Goal: Task Accomplishment & Management: Use online tool/utility

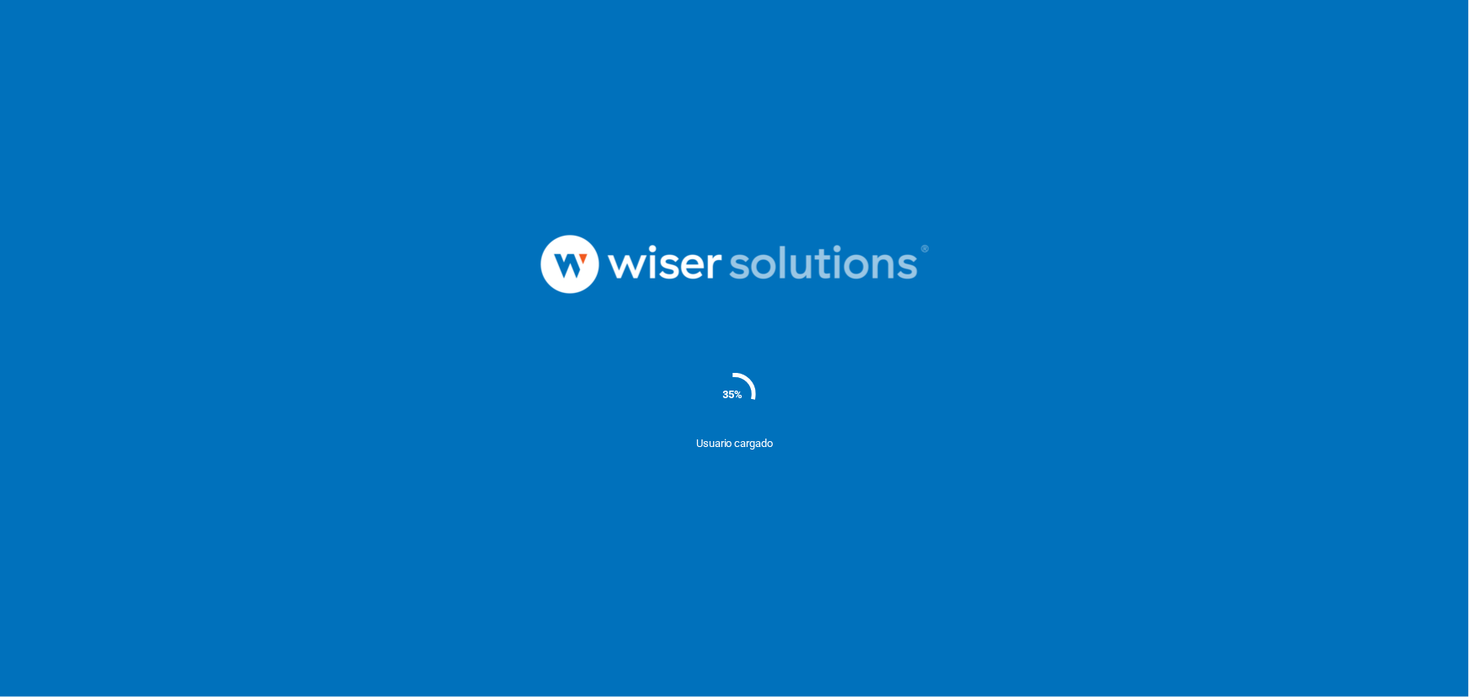
click at [0, 696] on nordpass-portal at bounding box center [0, 697] width 0 height 0
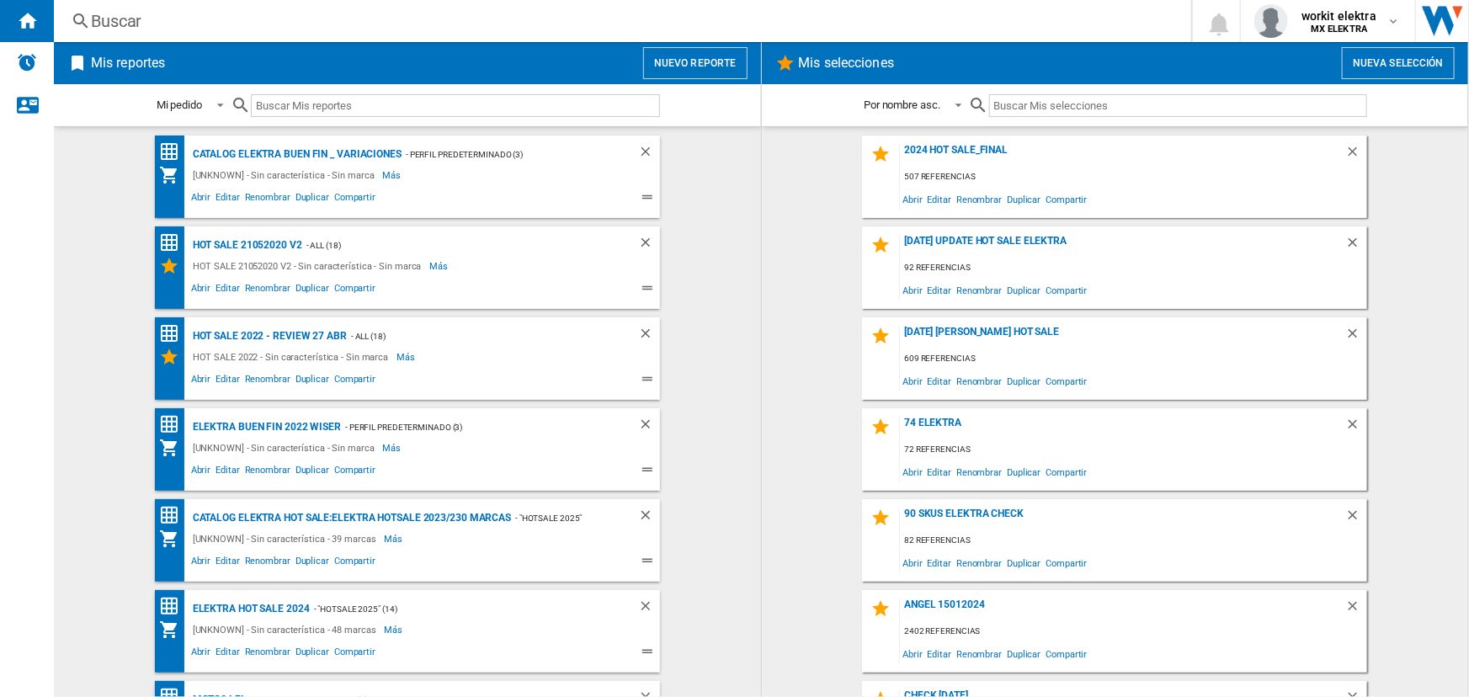
click at [657, 73] on button "Nuevo reporte" at bounding box center [695, 63] width 104 height 32
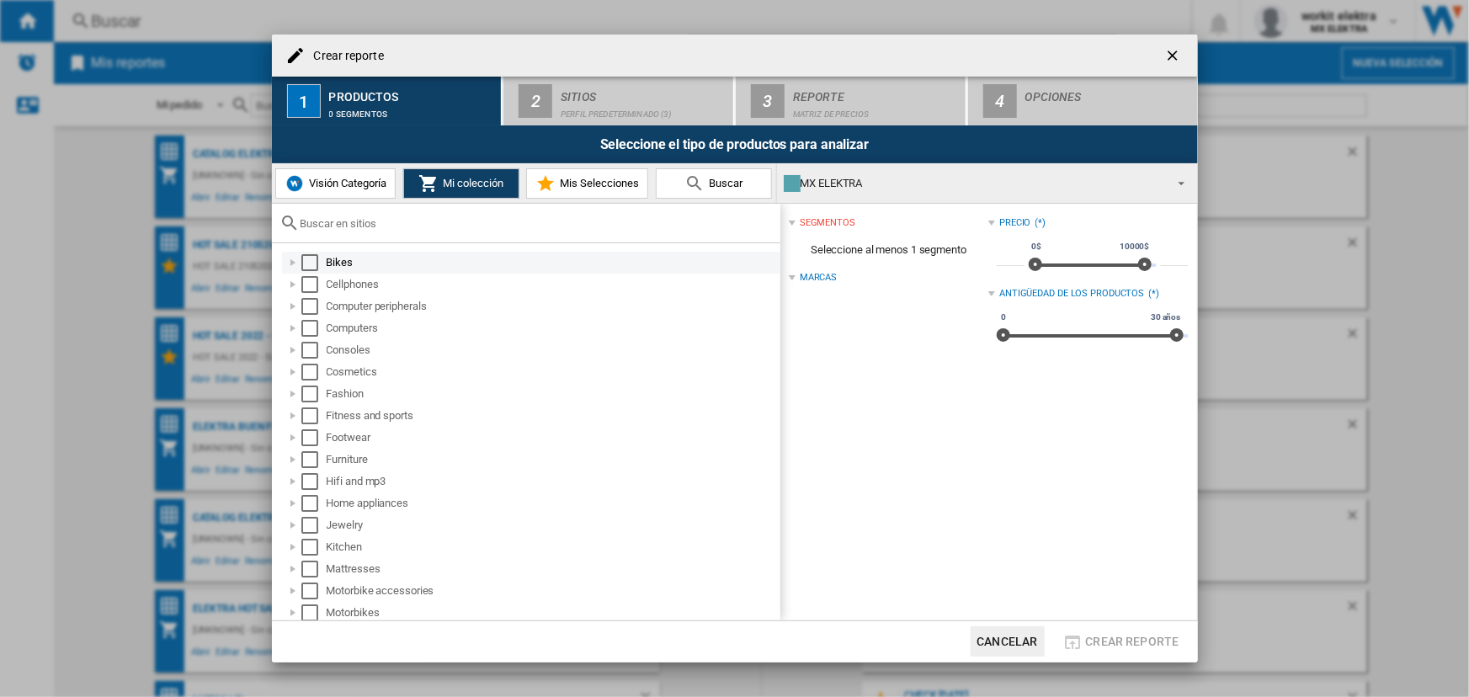
click at [307, 261] on div "Select" at bounding box center [309, 262] width 17 height 17
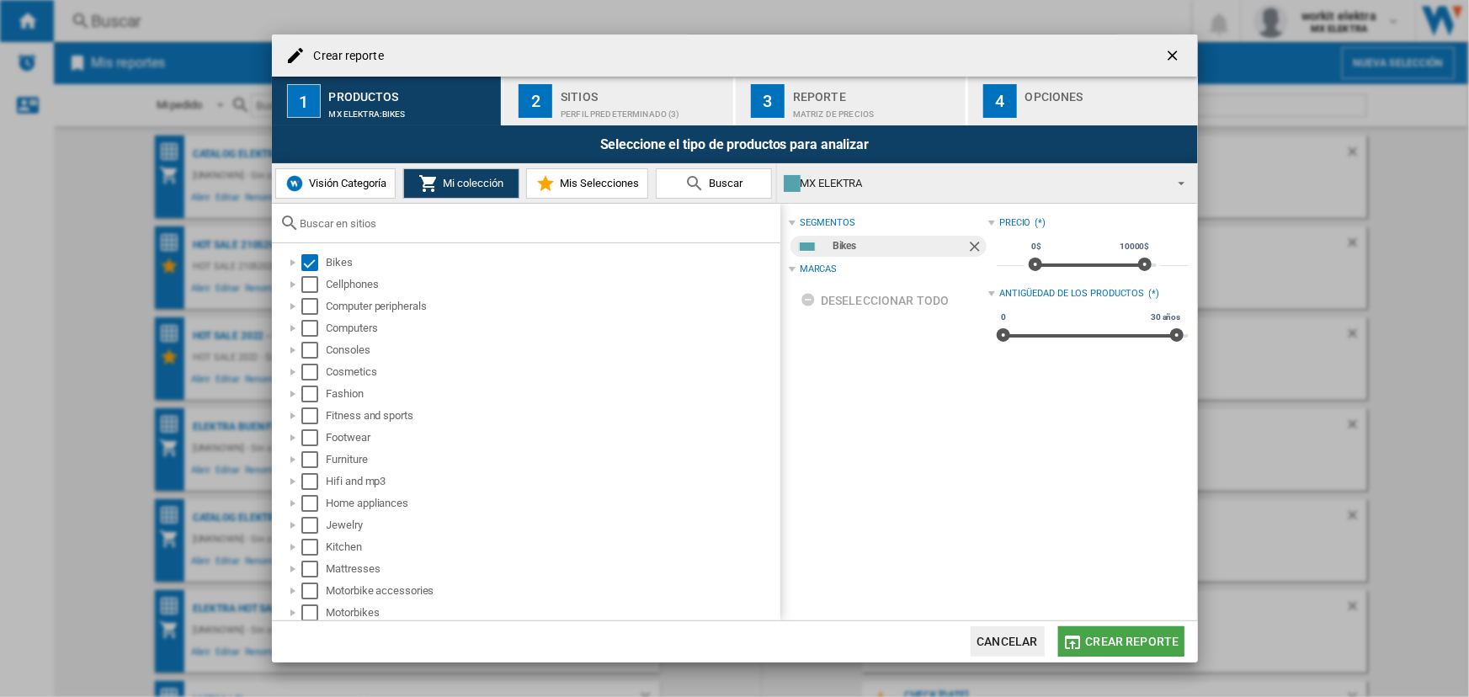
click at [1088, 630] on button "Crear reporte" at bounding box center [1121, 641] width 126 height 30
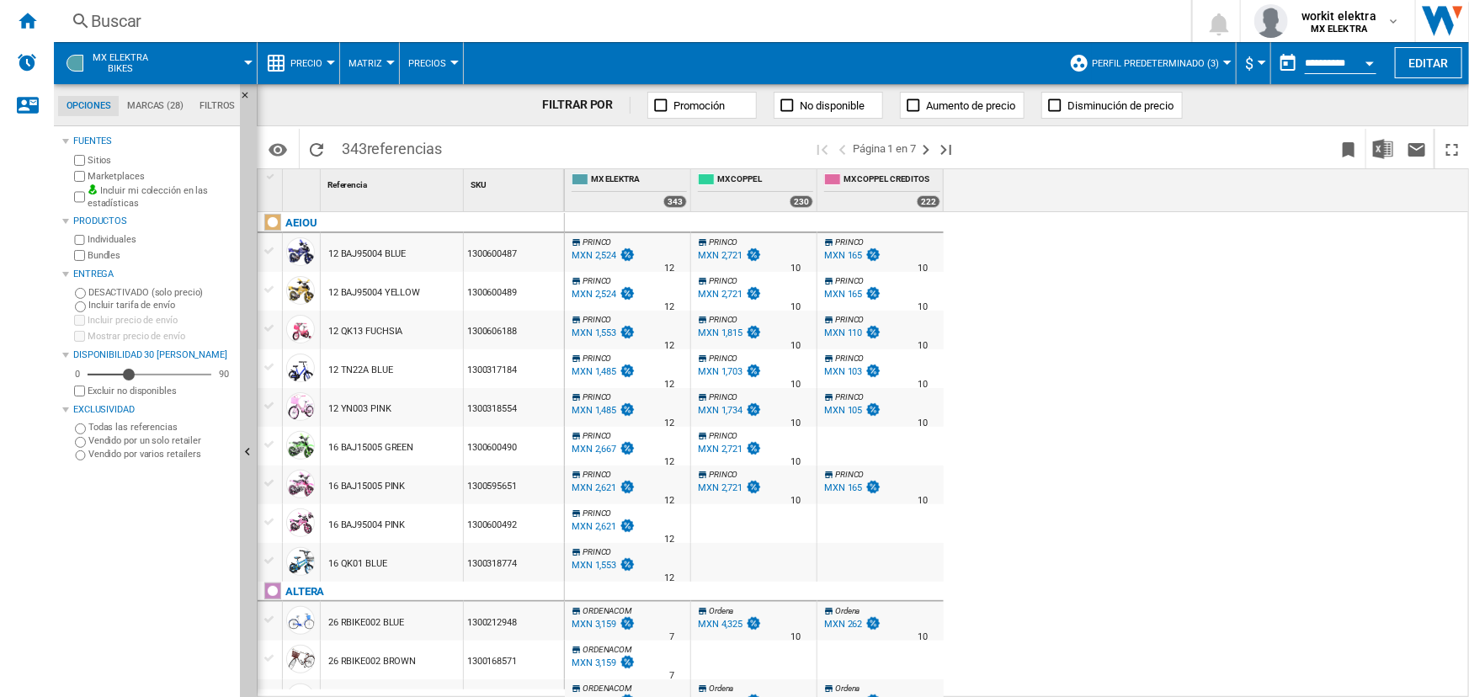
click at [326, 45] on button "Precio" at bounding box center [310, 63] width 40 height 42
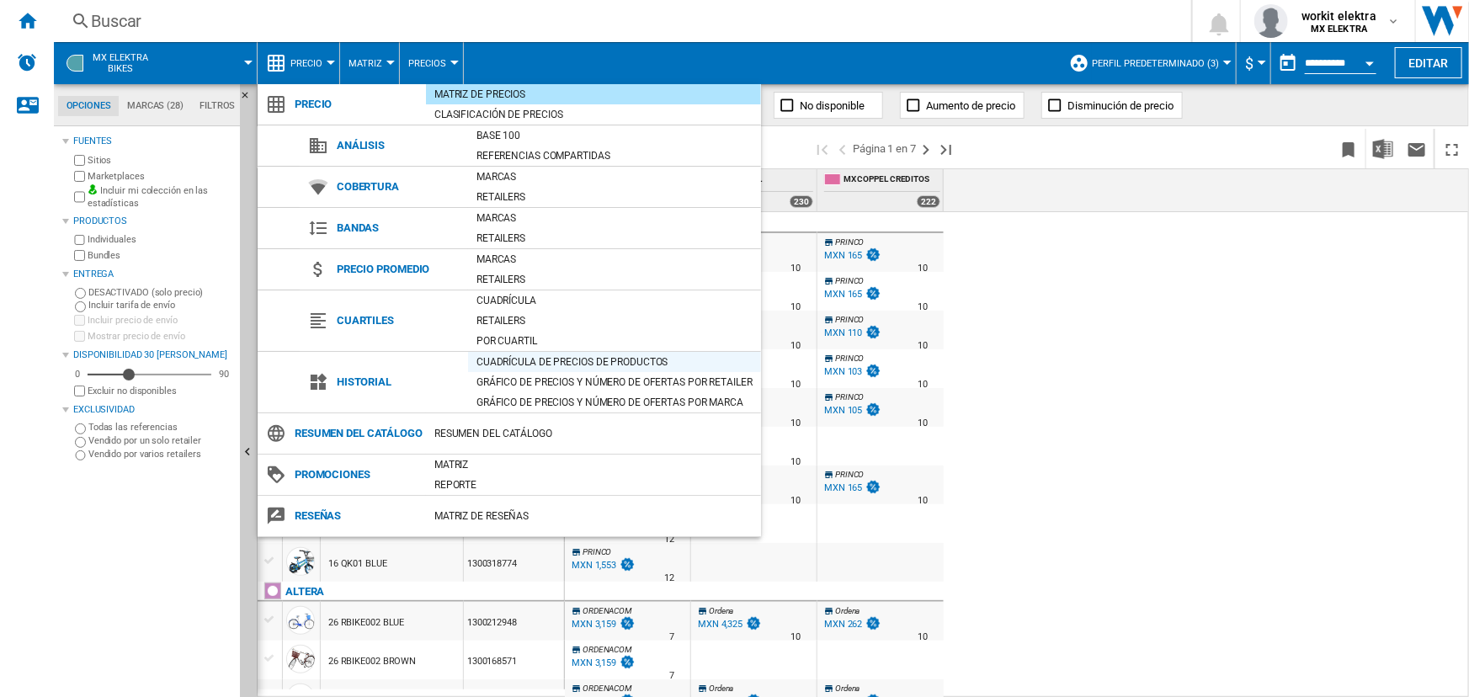
click at [518, 358] on div "Cuadrícula de precios de productos" at bounding box center [614, 361] width 293 height 17
